Goal: Check status

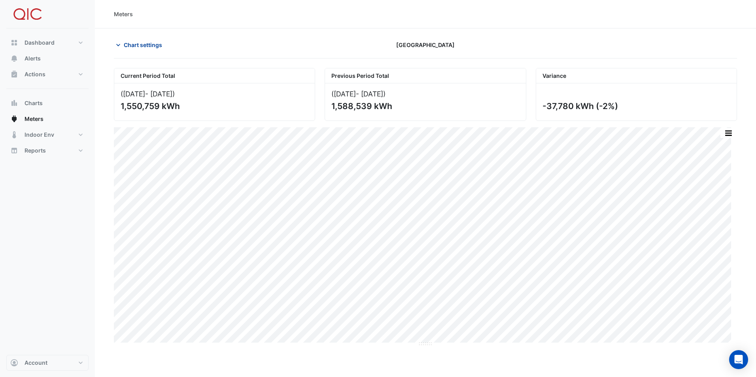
click at [131, 45] on span "Chart settings" at bounding box center [143, 45] width 38 height 8
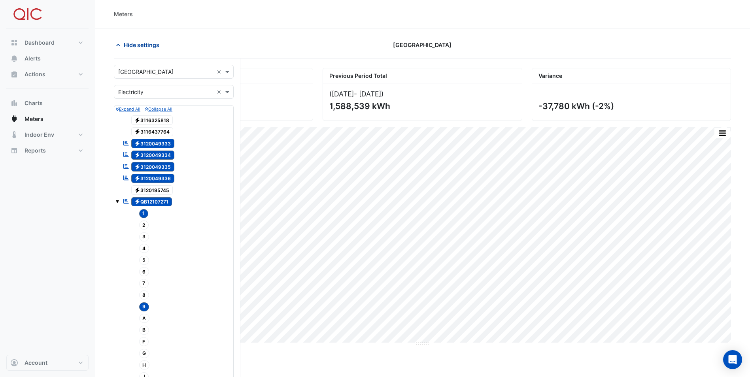
click at [131, 45] on span "Hide settings" at bounding box center [142, 45] width 36 height 8
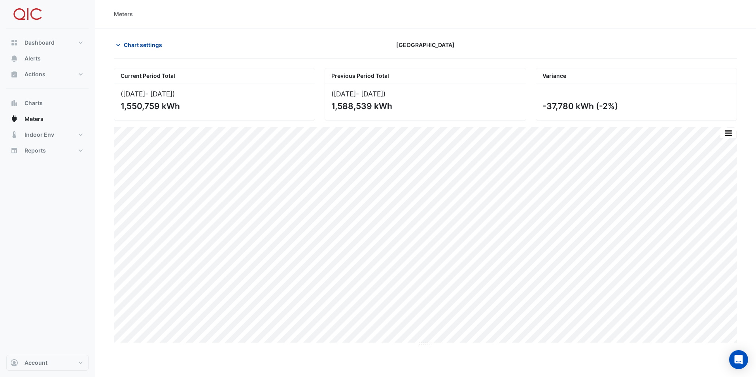
click at [147, 43] on span "Chart settings" at bounding box center [143, 45] width 38 height 8
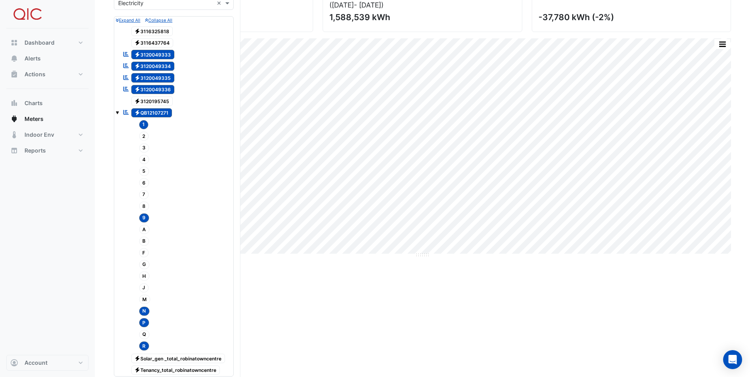
scroll to position [237, 0]
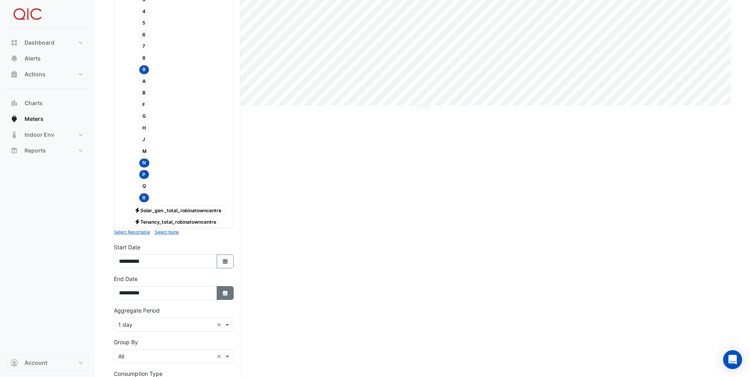
click at [229, 297] on button "Select Date" at bounding box center [225, 293] width 17 height 14
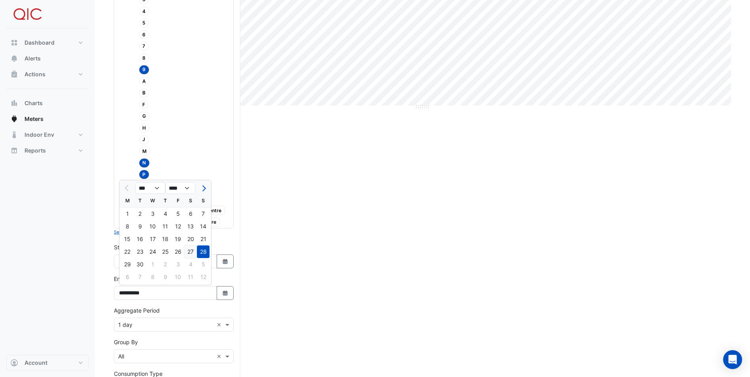
click at [189, 253] on div "27" at bounding box center [190, 252] width 13 height 13
type input "**********"
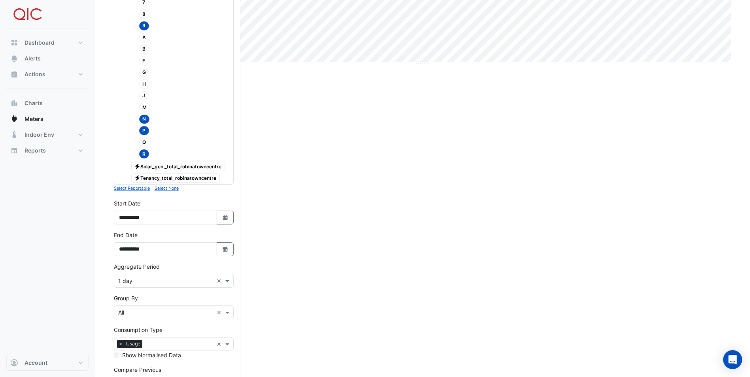
scroll to position [350, 0]
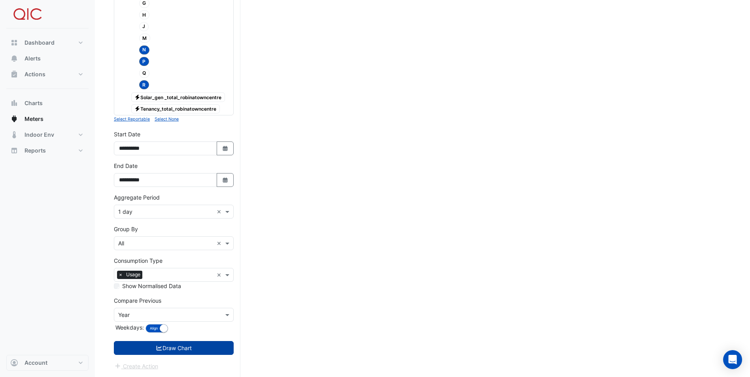
click at [193, 348] on button "Draw Chart" at bounding box center [174, 348] width 120 height 14
